Goal: Task Accomplishment & Management: Manage account settings

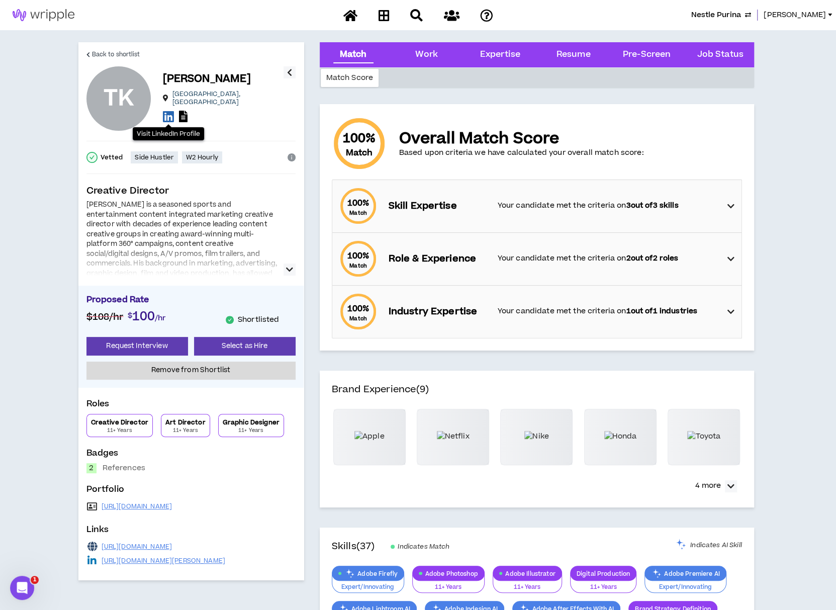
click at [741, 17] on span "Nestle Purina" at bounding box center [716, 15] width 50 height 11
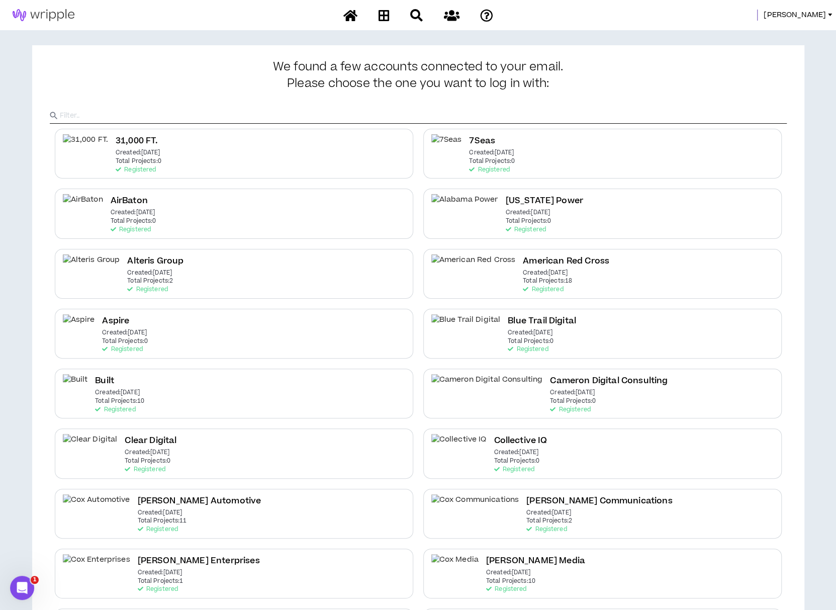
click at [400, 116] on input "text" at bounding box center [423, 115] width 727 height 15
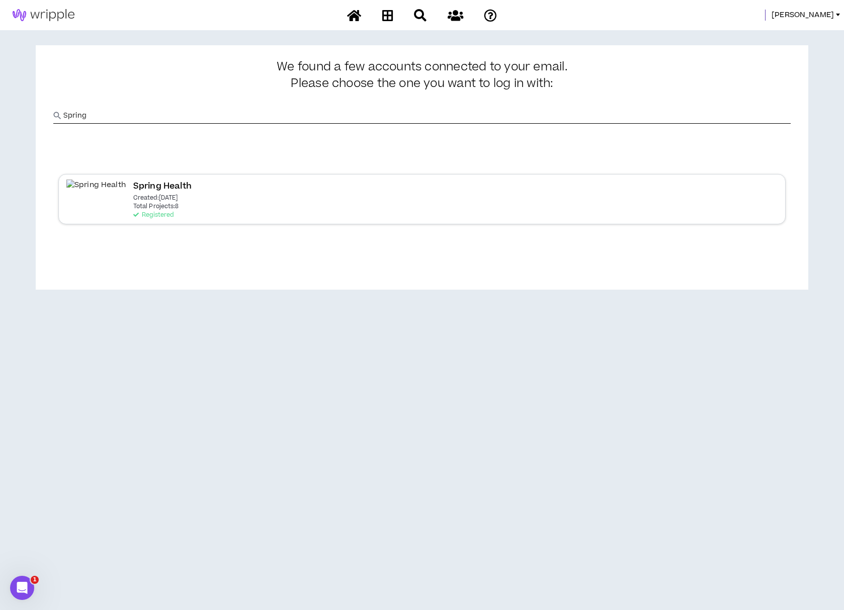
type input "Spring"
click at [320, 199] on div "Spring Health Created: [DATE] Total Projects: 8 Registered" at bounding box center [421, 199] width 727 height 50
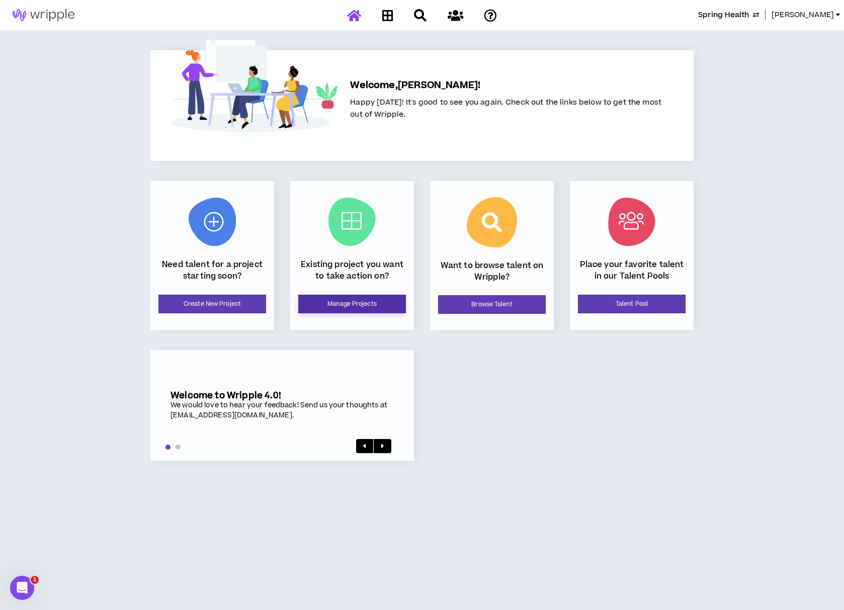
click at [378, 308] on link "Manage Projects" at bounding box center [352, 304] width 108 height 19
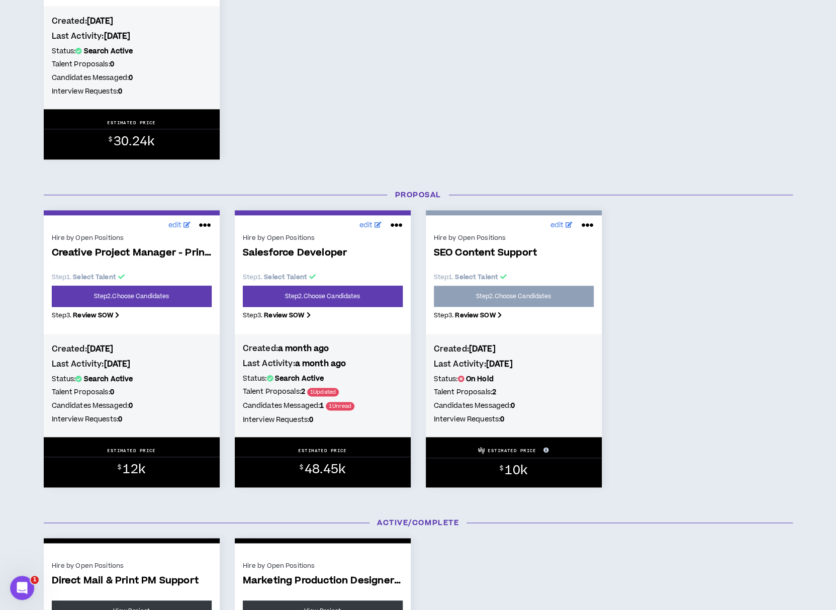
scroll to position [628, 0]
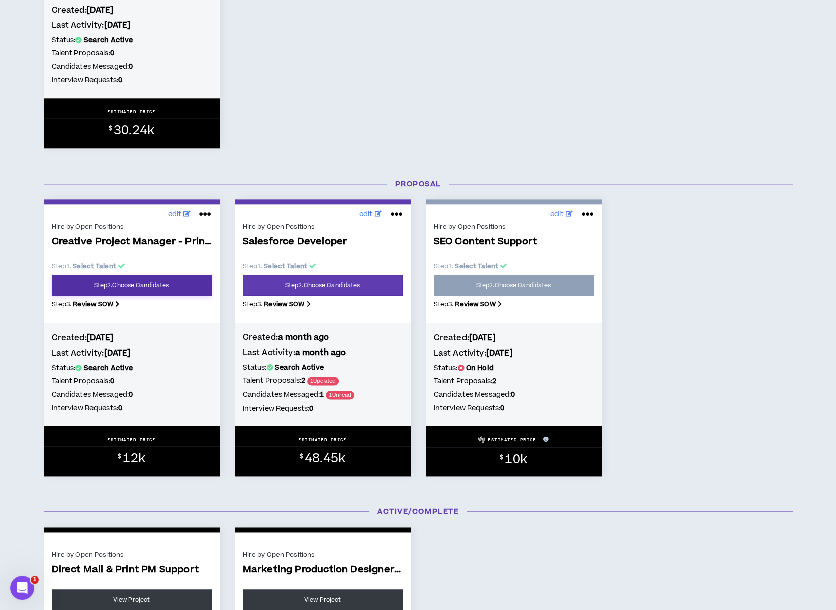
click at [193, 286] on link "Step 2 . Choose Candidates" at bounding box center [132, 285] width 160 height 21
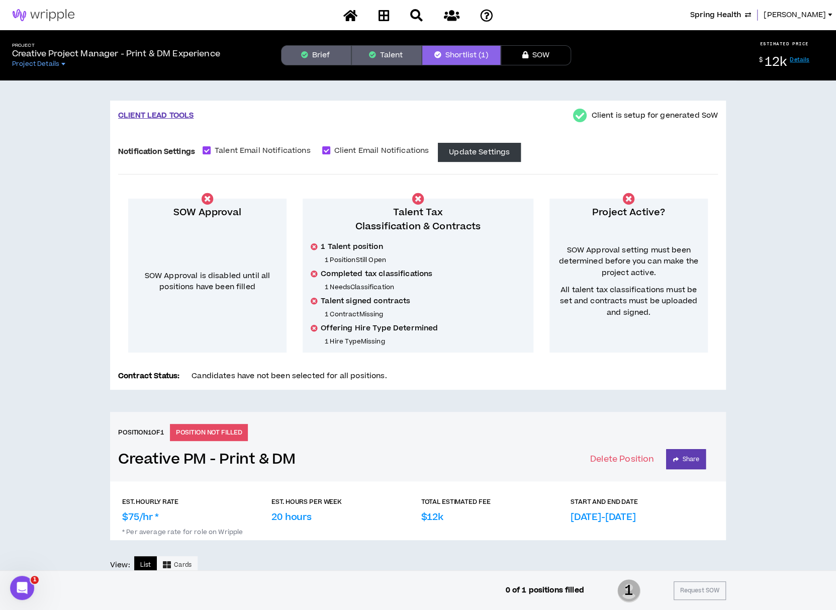
click at [405, 50] on button "Talent" at bounding box center [387, 55] width 70 height 20
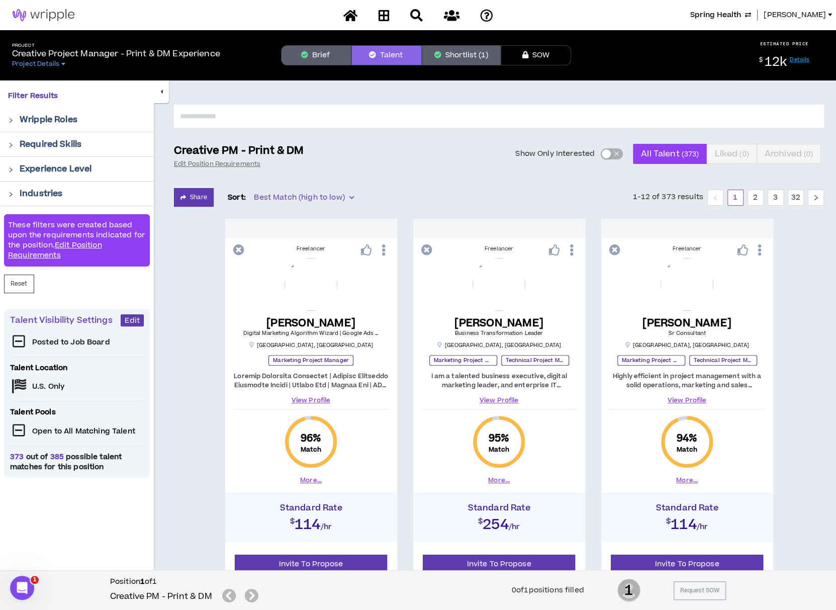
click at [303, 60] on button "Brief" at bounding box center [316, 55] width 70 height 20
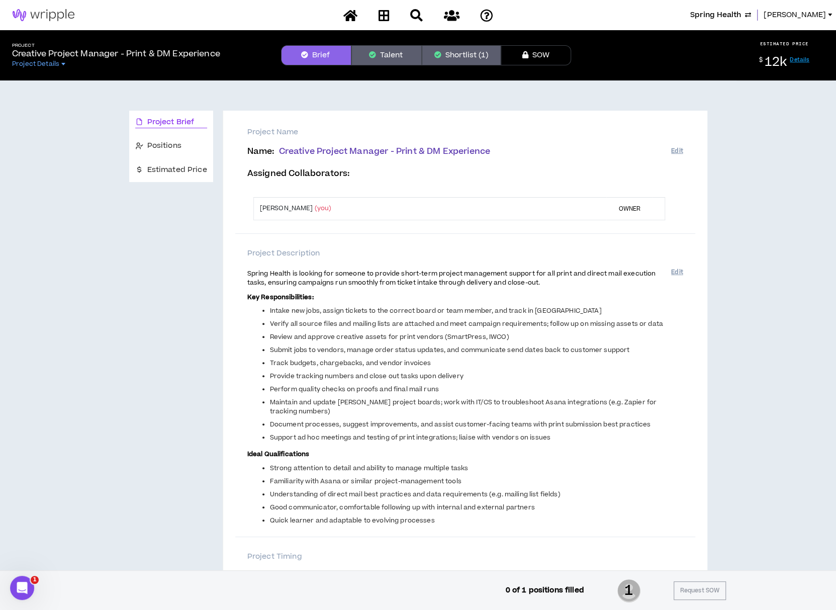
click at [386, 63] on button "Talent" at bounding box center [387, 55] width 70 height 20
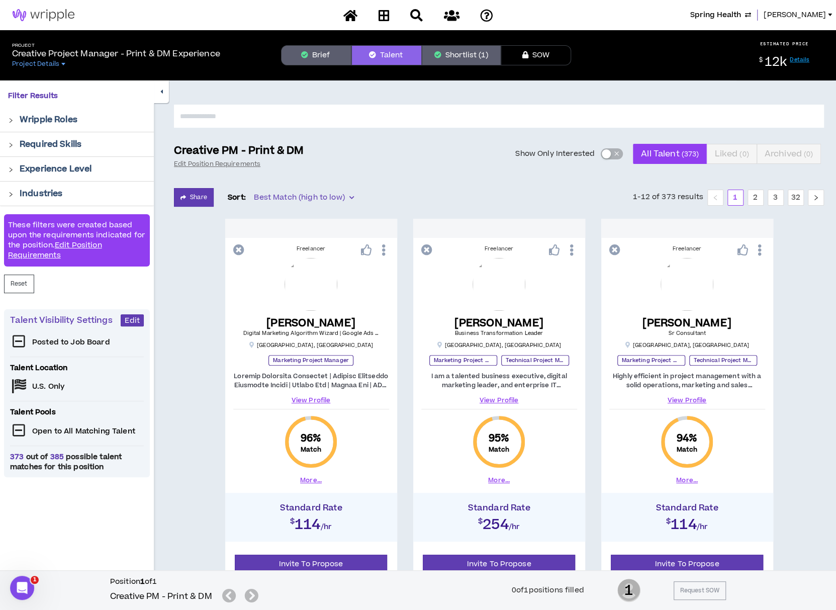
click at [287, 61] on button "Brief" at bounding box center [316, 55] width 70 height 20
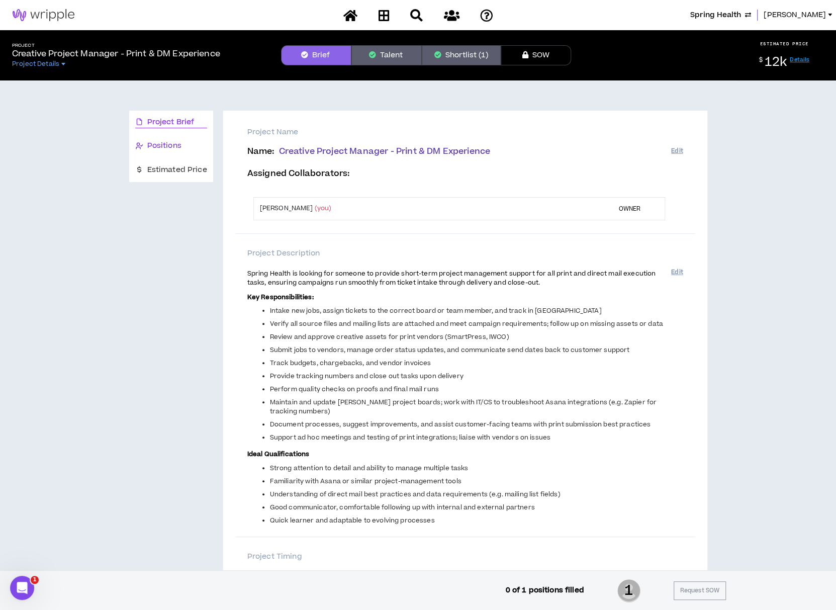
click at [152, 149] on span "Positions" at bounding box center [164, 145] width 34 height 11
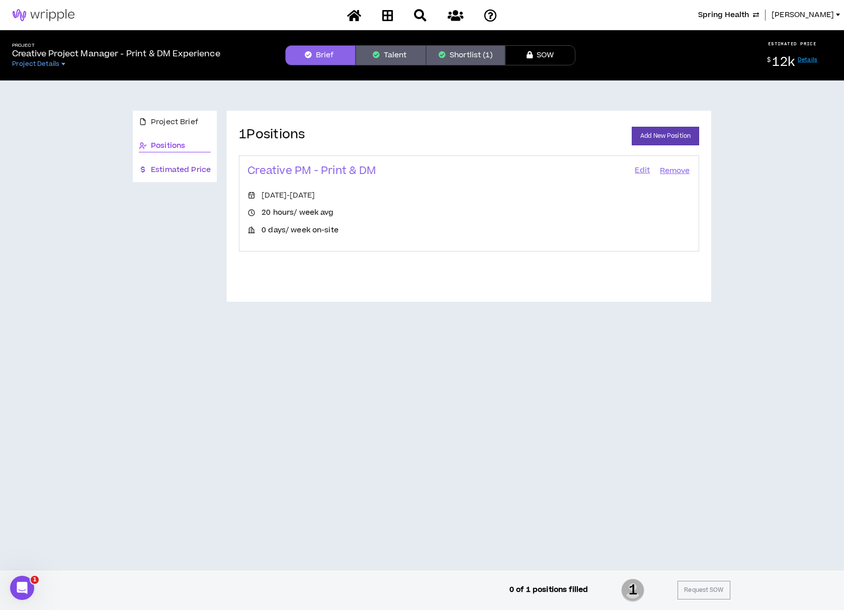
click at [153, 167] on span "Estimated Price" at bounding box center [181, 169] width 60 height 11
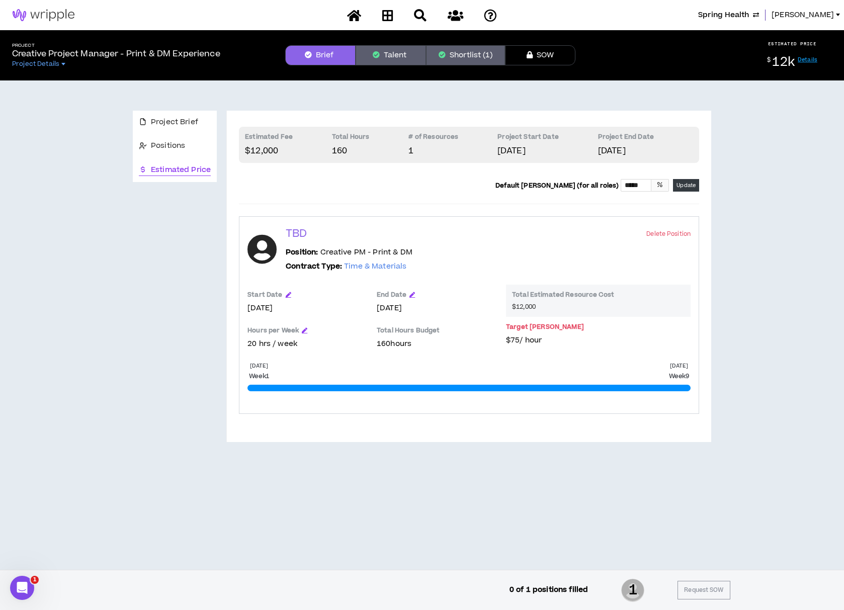
click at [407, 55] on button "Talent" at bounding box center [391, 55] width 70 height 20
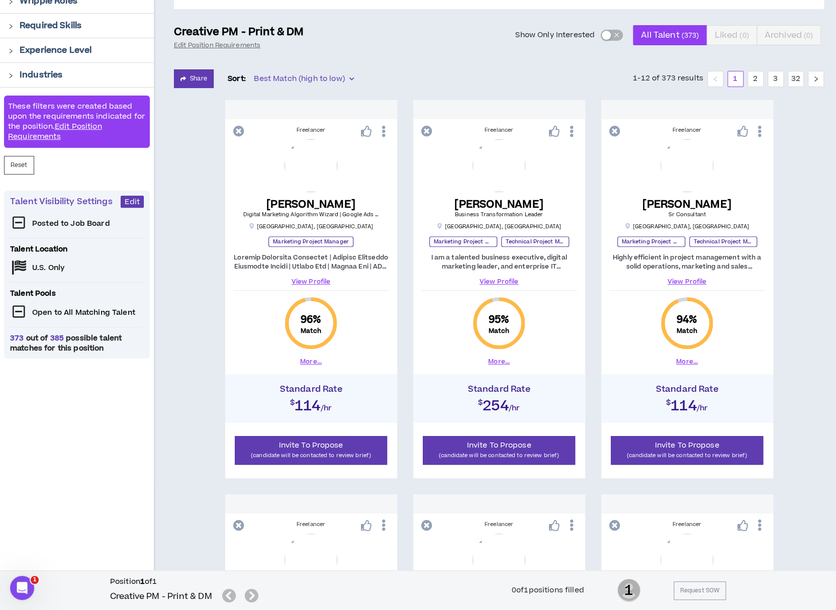
scroll to position [120, 0]
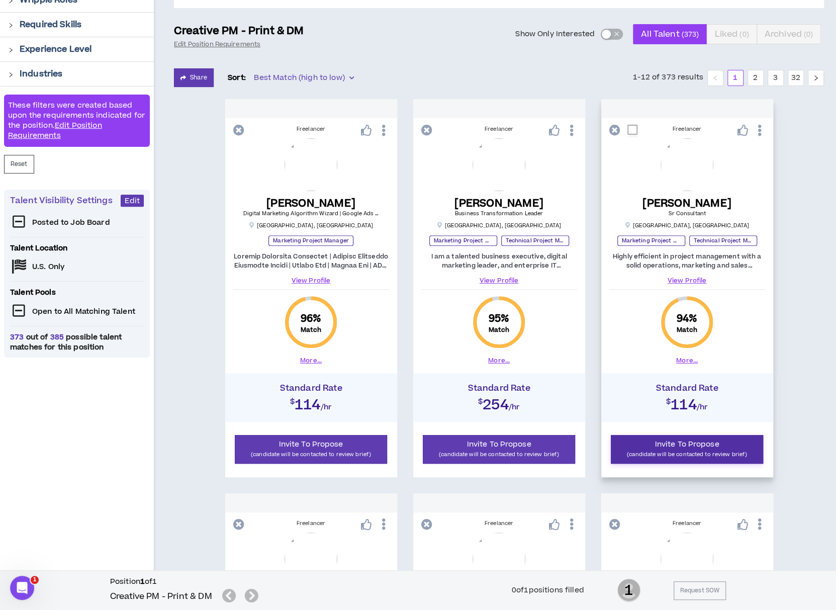
click at [654, 445] on button "Invite To Propose (candidate will be contacted to review brief)" at bounding box center [687, 449] width 153 height 29
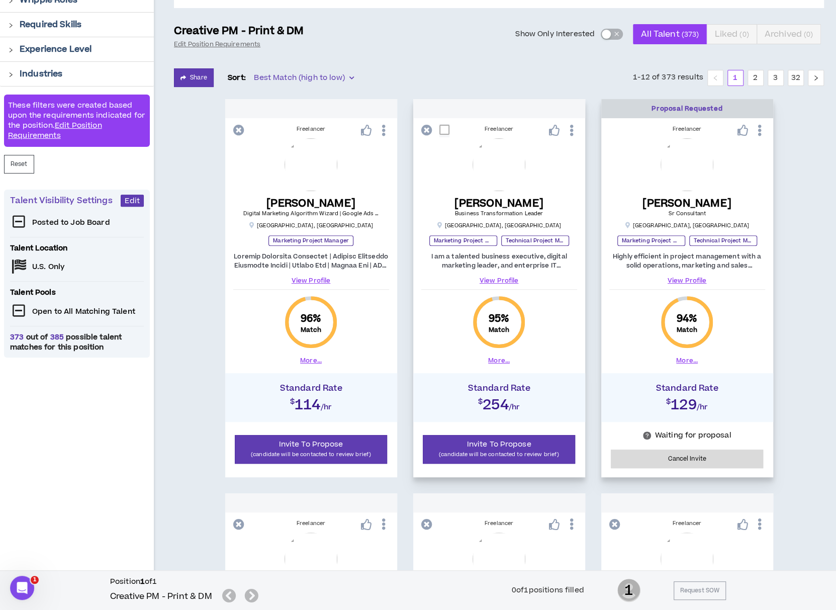
click at [503, 281] on link "View Profile" at bounding box center [499, 280] width 156 height 9
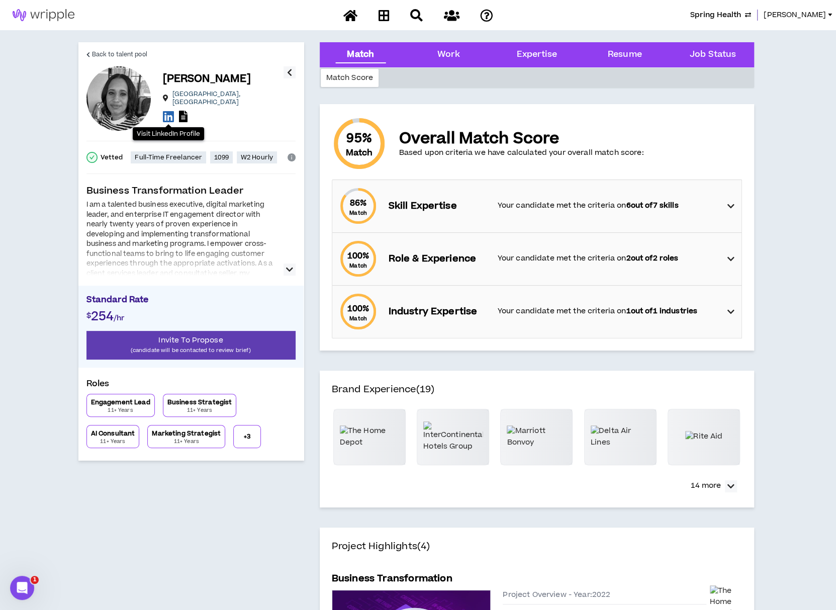
click at [166, 114] on icon at bounding box center [168, 116] width 11 height 13
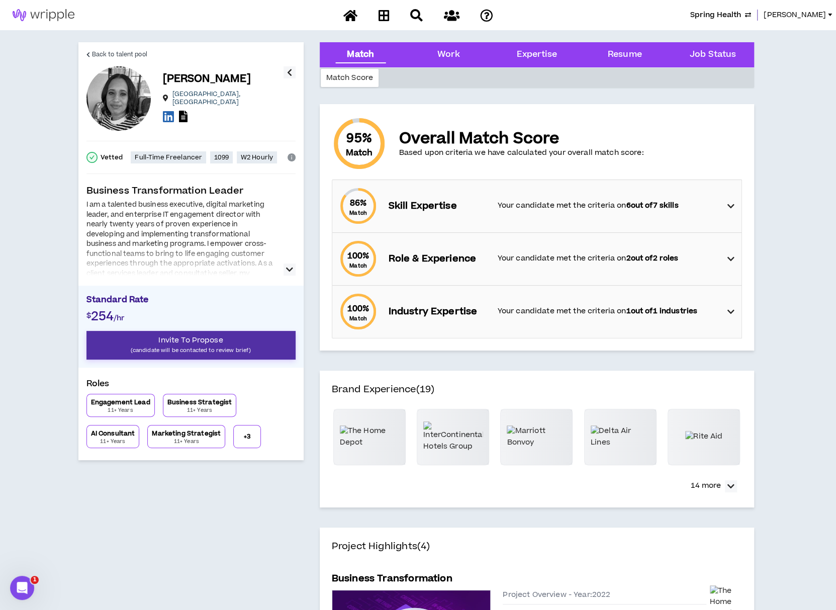
click at [183, 345] on p "(candidate will be contacted to review brief)" at bounding box center [190, 350] width 209 height 10
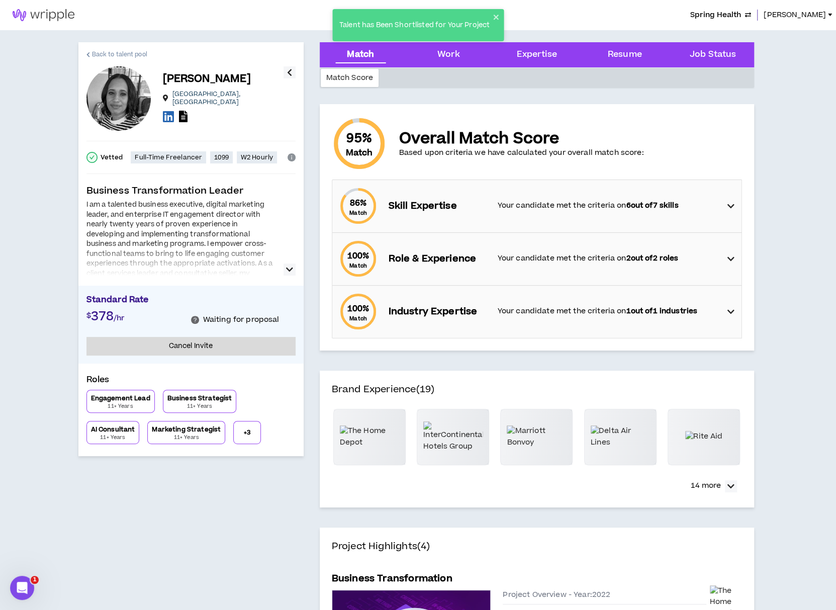
click at [106, 53] on span "Back to talent pool" at bounding box center [119, 55] width 55 height 10
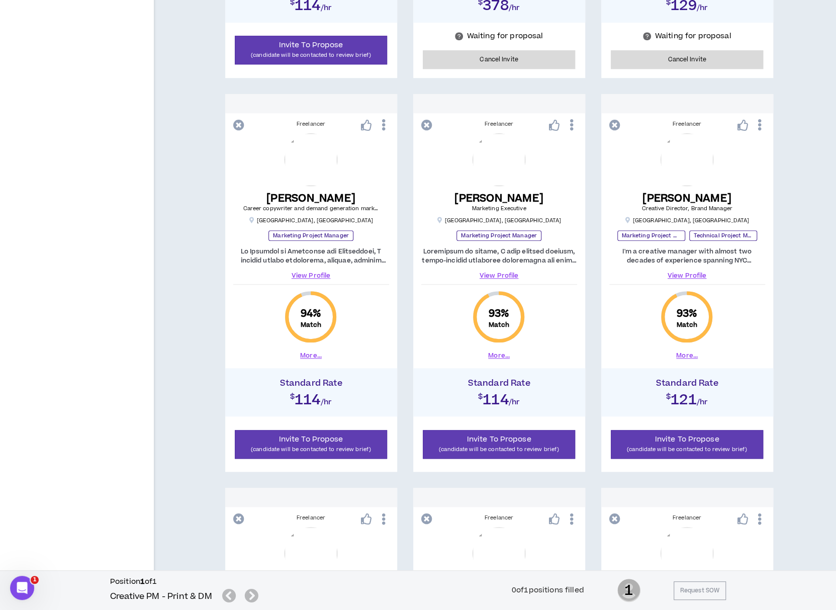
scroll to position [528, 0]
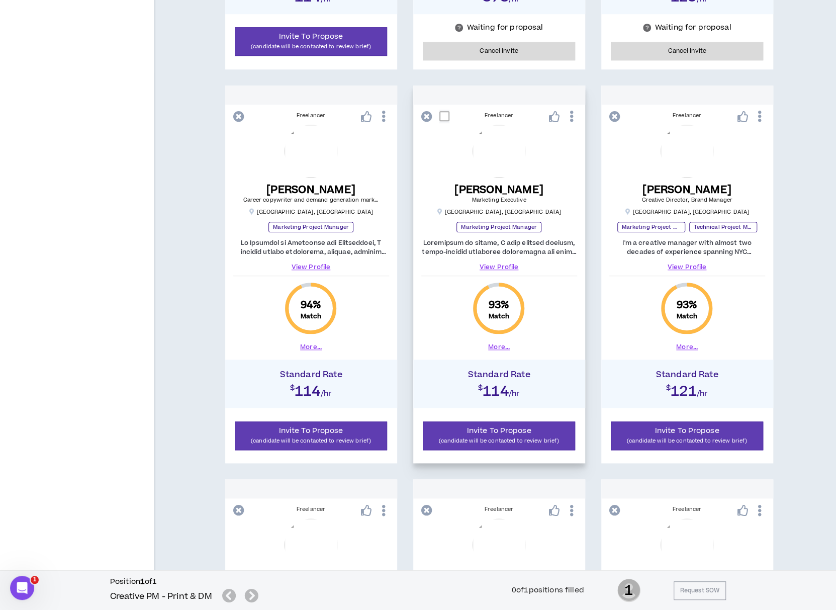
click at [501, 264] on link "View Profile" at bounding box center [499, 267] width 156 height 9
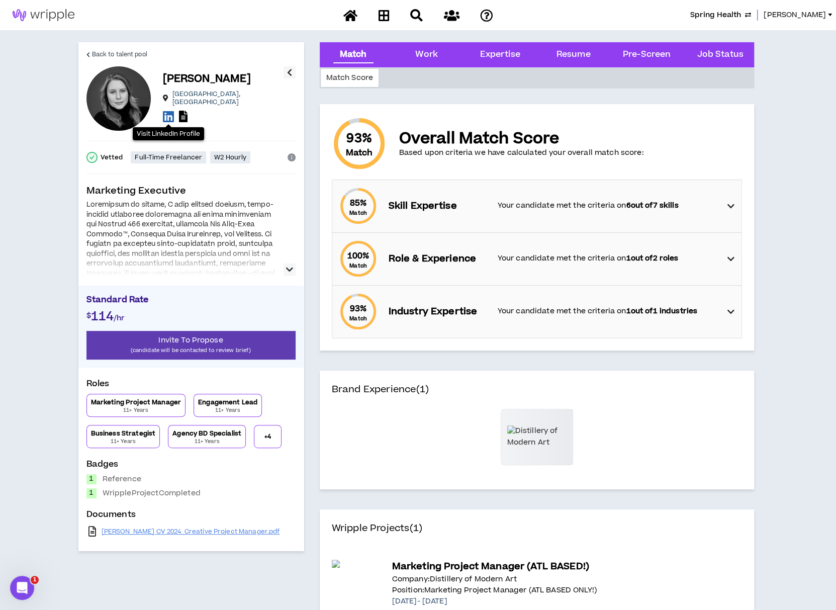
click at [168, 113] on icon at bounding box center [168, 116] width 11 height 13
